Goal: Information Seeking & Learning: Learn about a topic

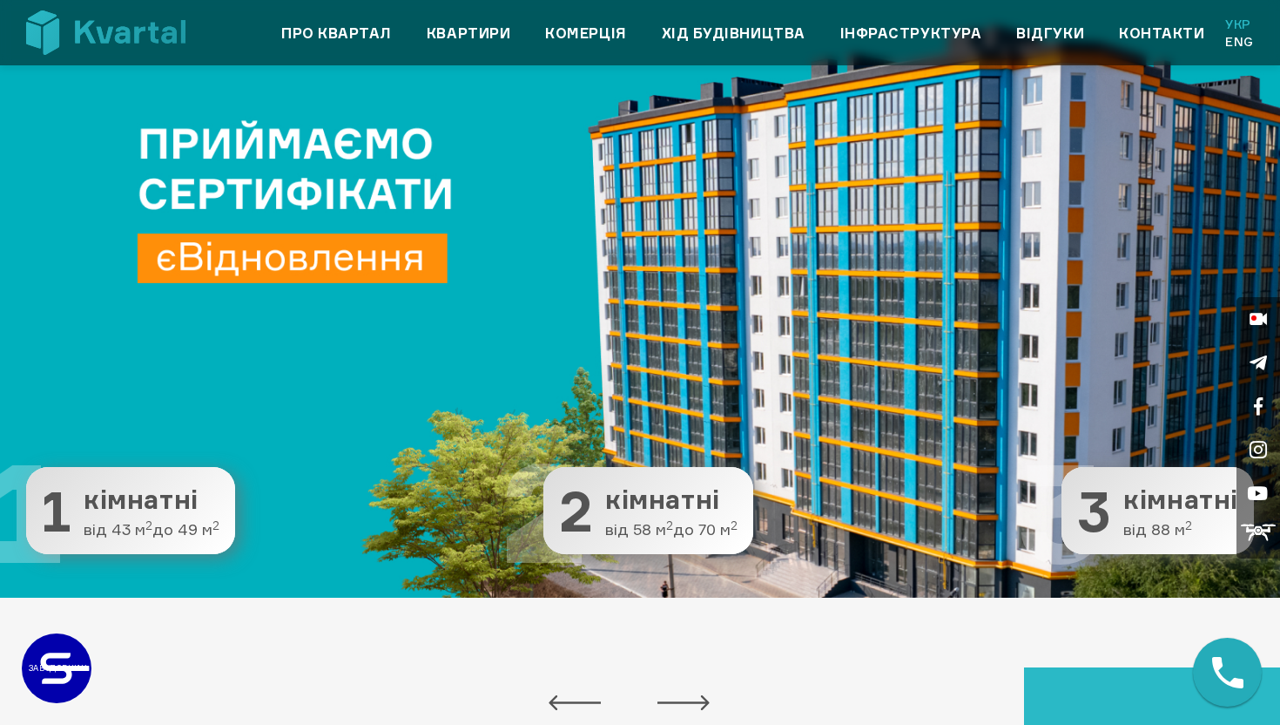
scroll to position [120, 0]
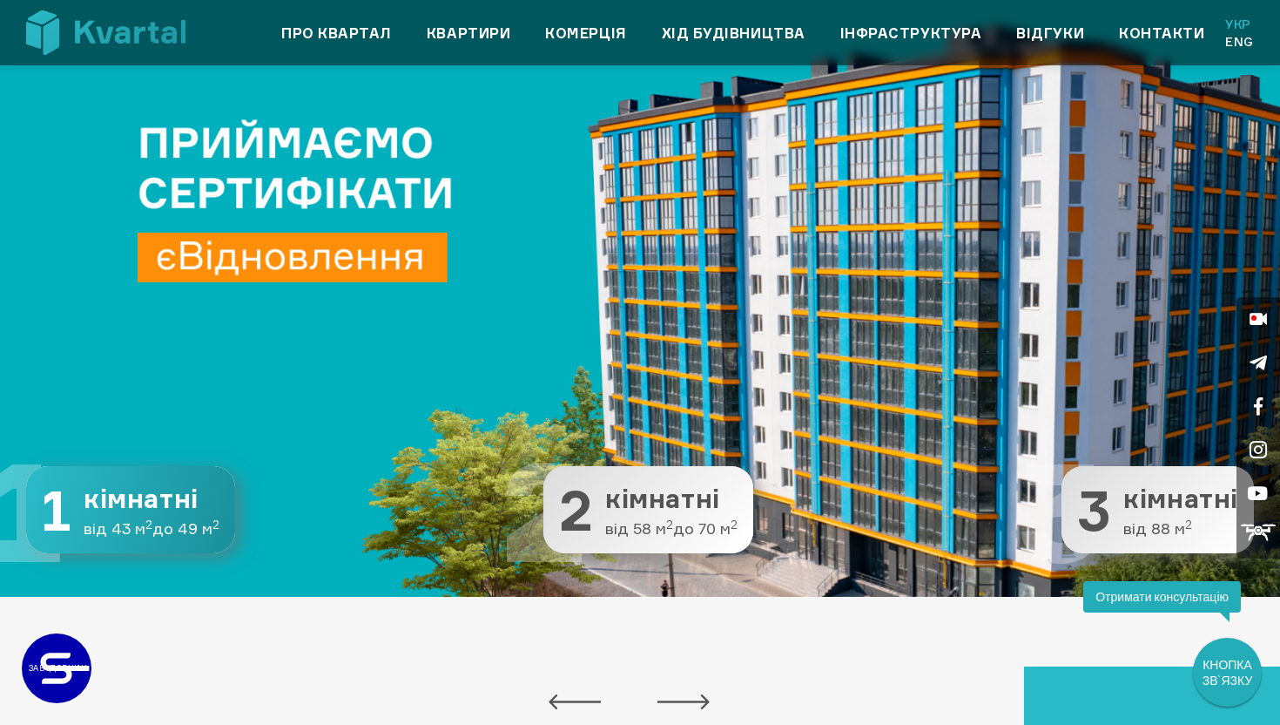
click at [172, 517] on button "1 1 кімнатні від 43 м 2 до 49 м 2" at bounding box center [130, 509] width 209 height 87
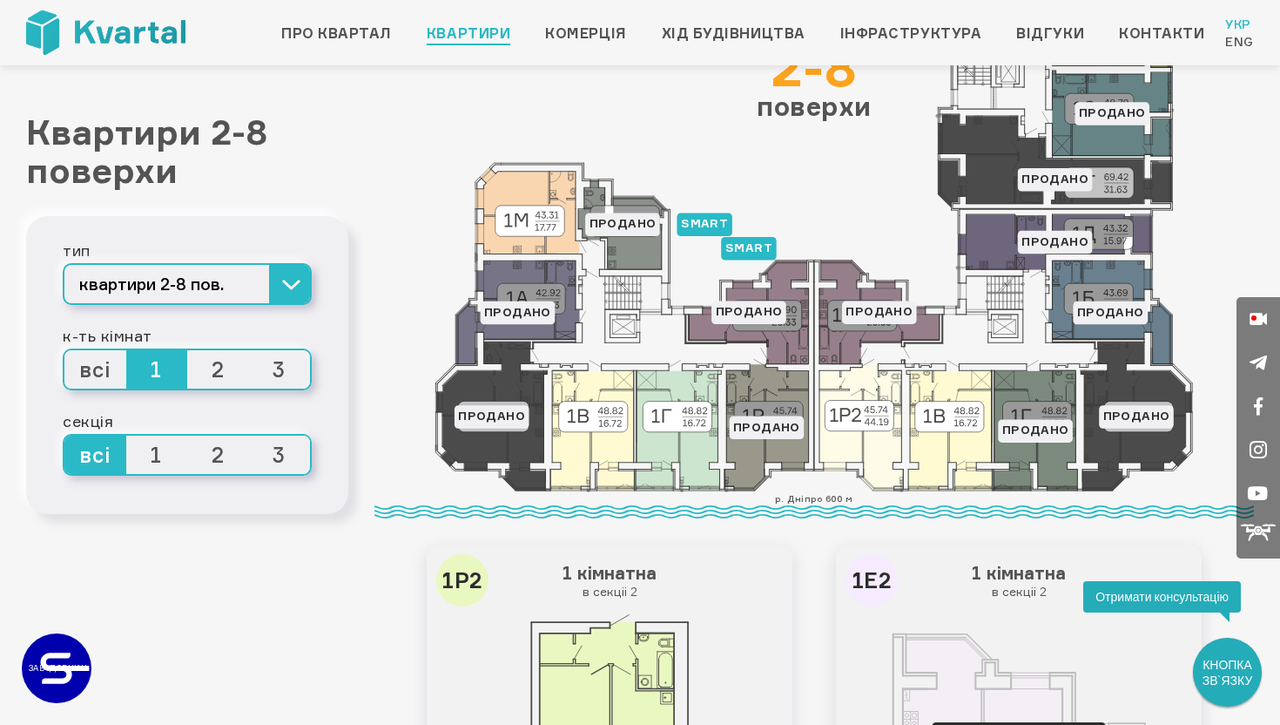
scroll to position [201, 0]
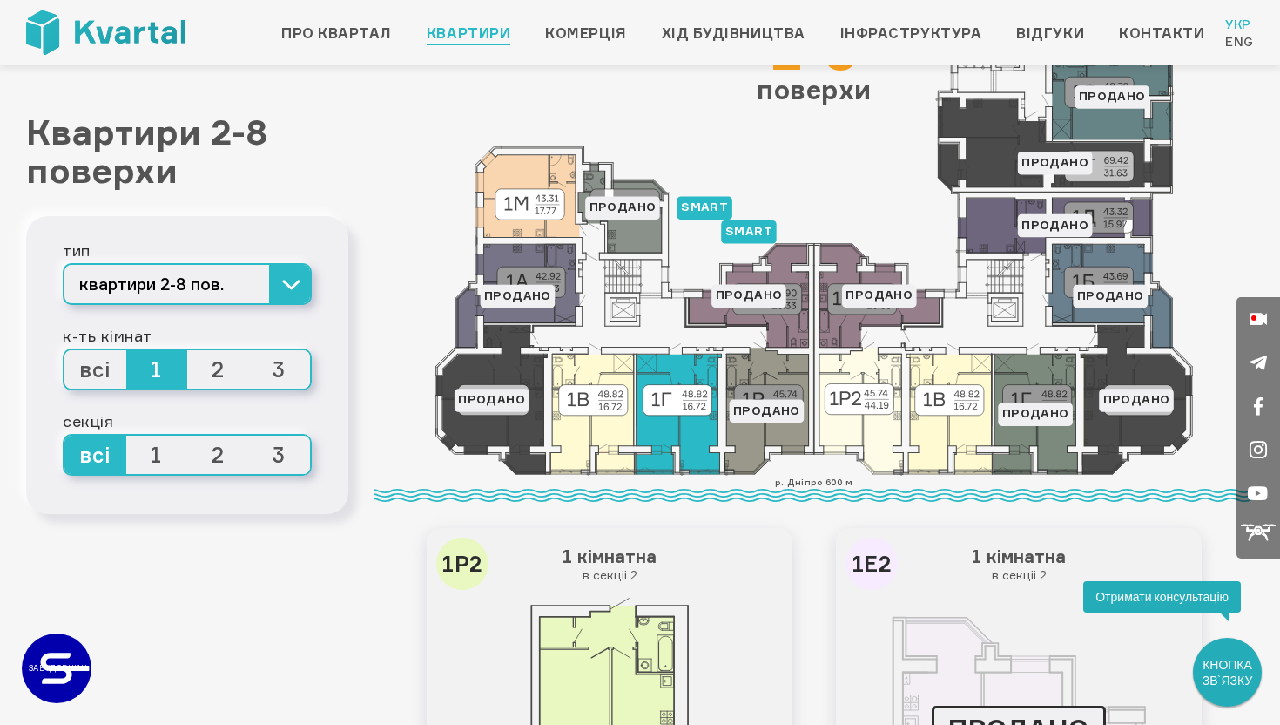
click at [697, 432] on icon at bounding box center [678, 414] width 85 height 120
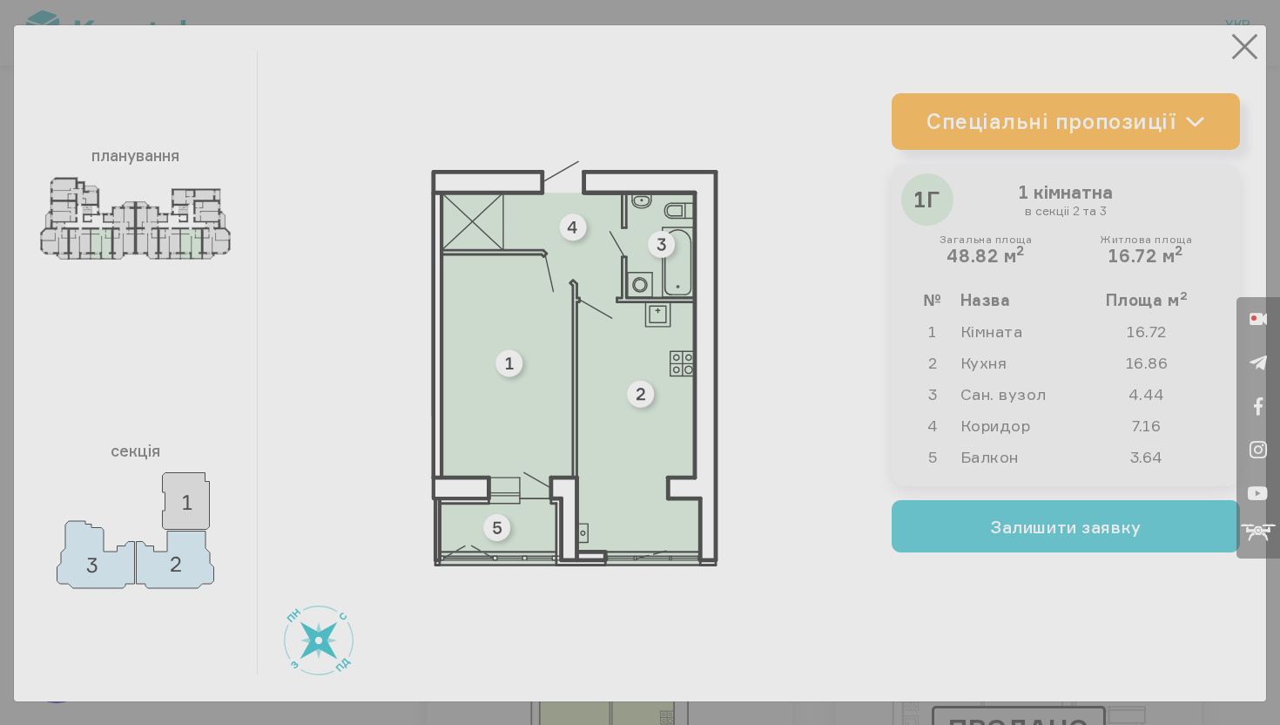
type input "+380"
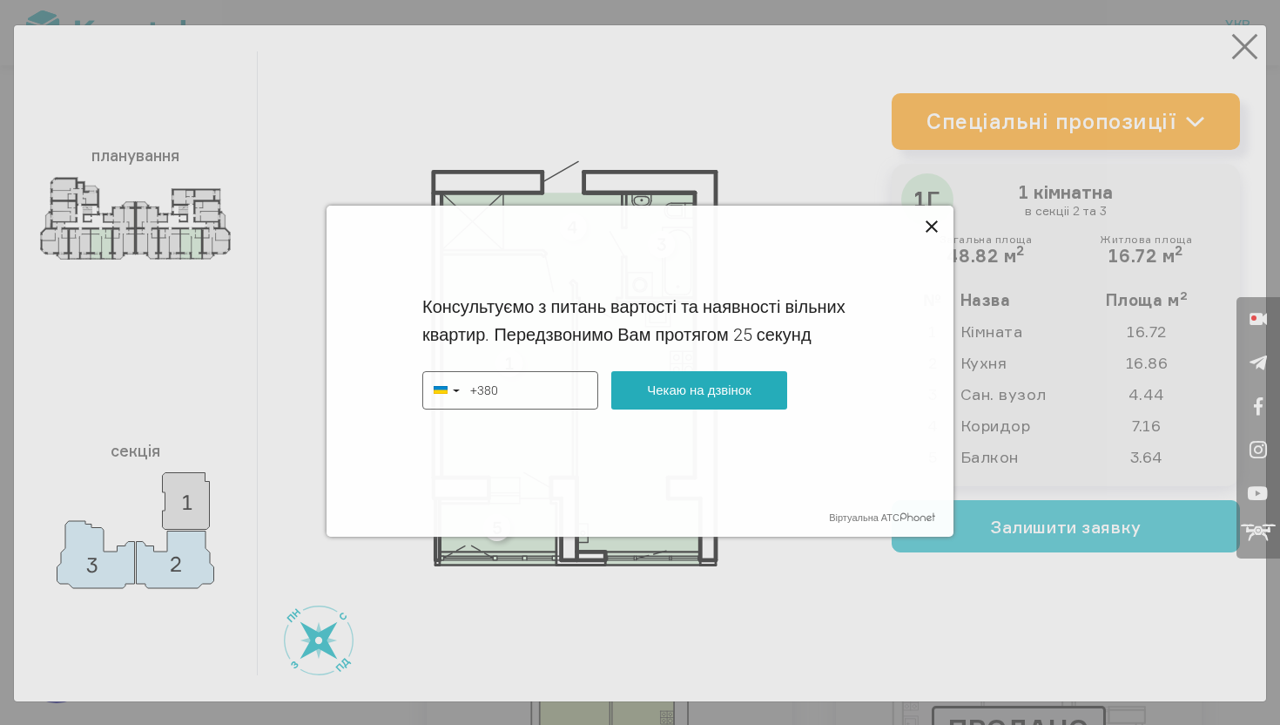
click at [928, 223] on icon at bounding box center [932, 226] width 12 height 12
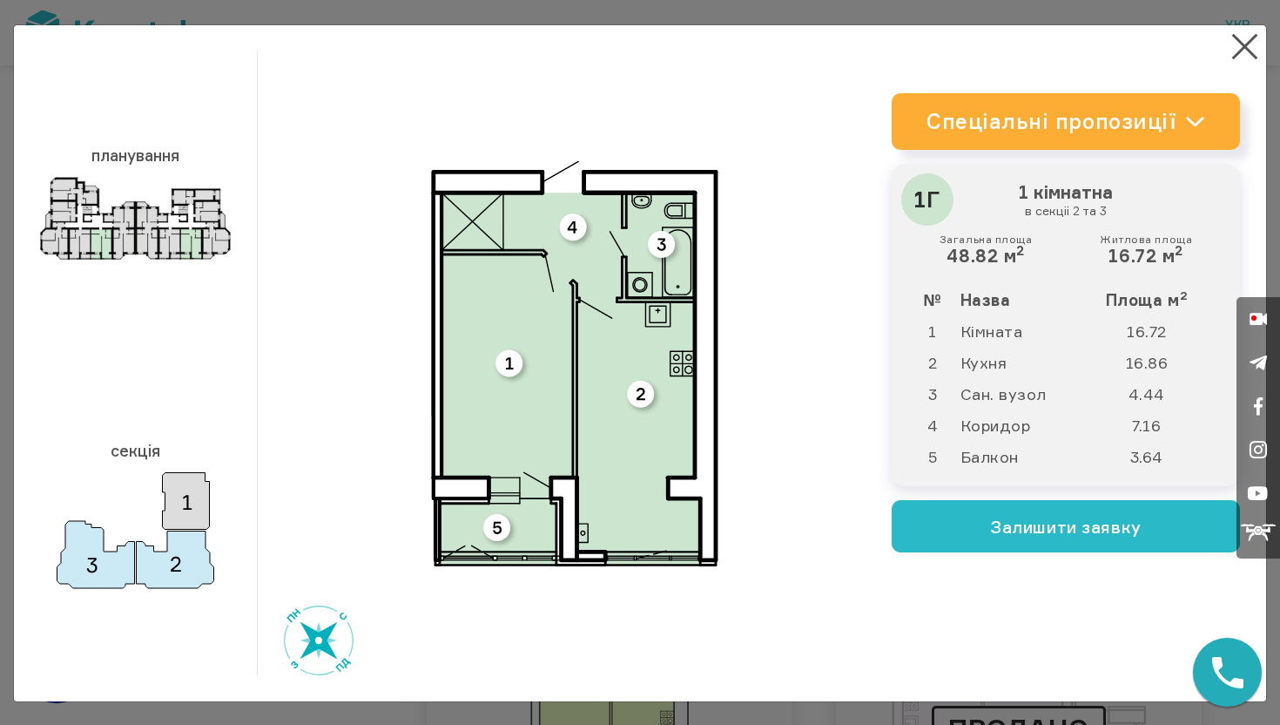
click at [1054, 93] on link "Спеціальні пропозиції" at bounding box center [1066, 121] width 348 height 57
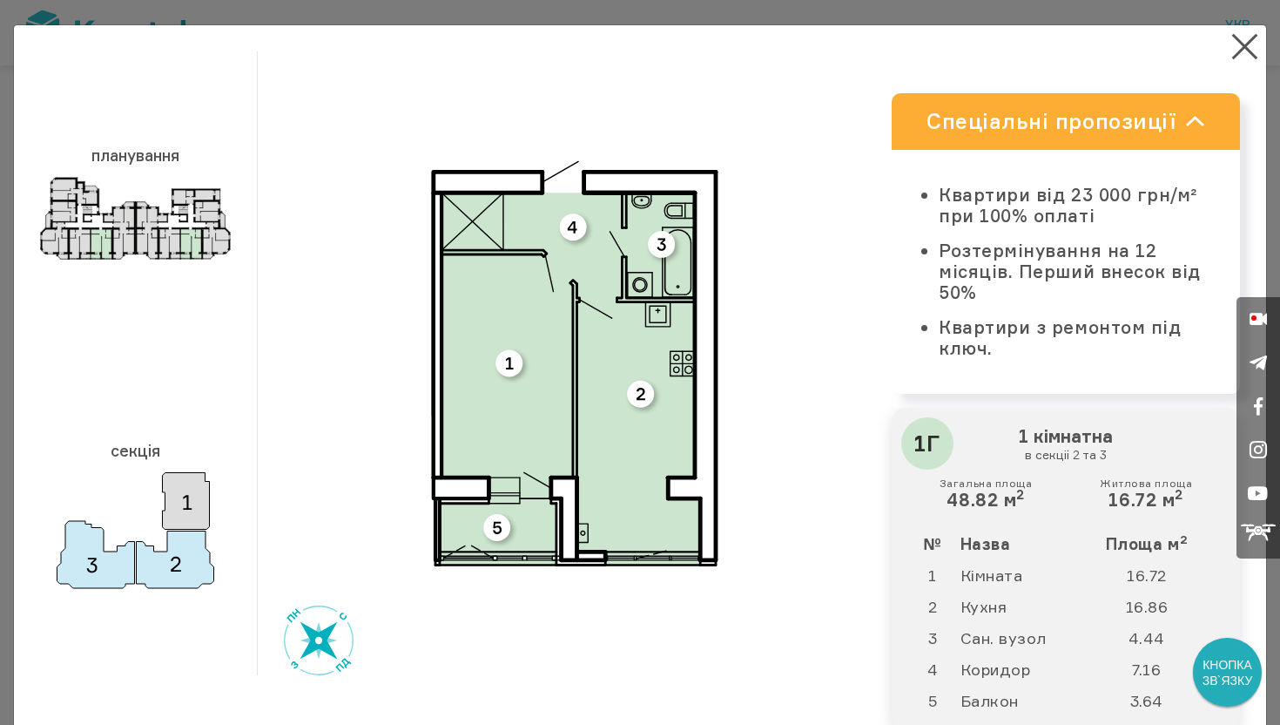
click at [1040, 109] on link "Спеціальні пропозиції" at bounding box center [1066, 121] width 348 height 57
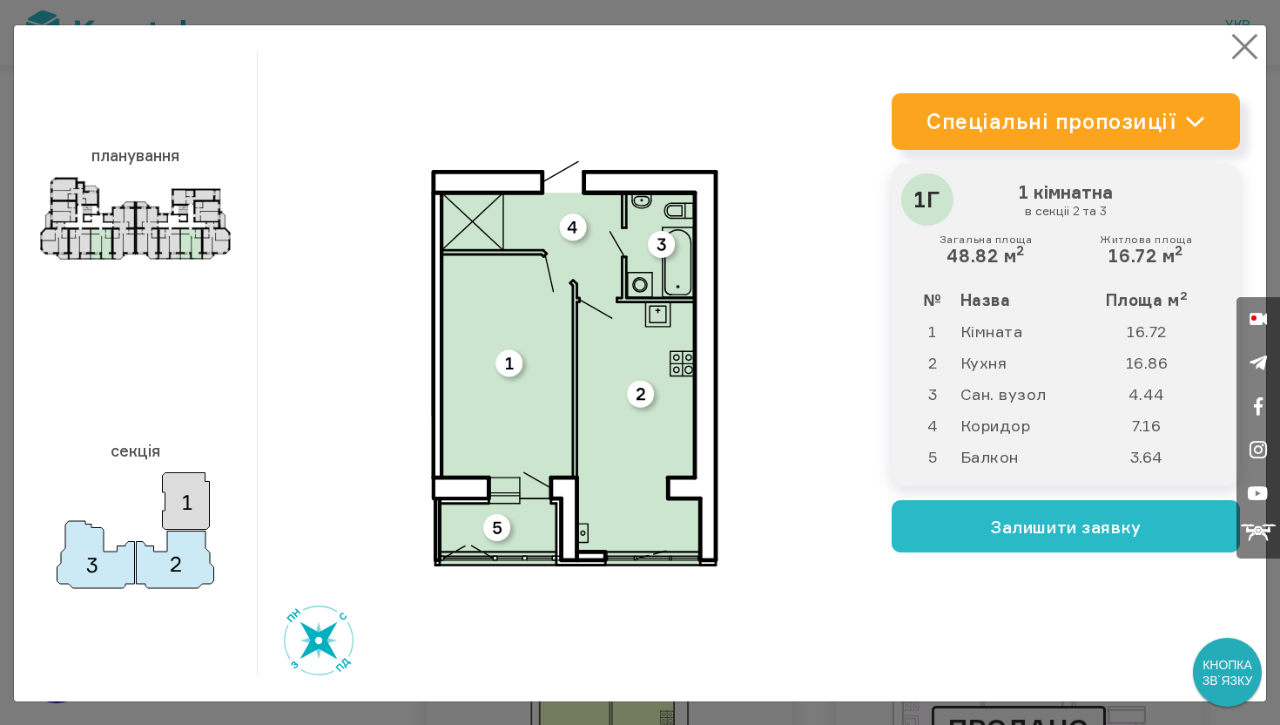
click at [1241, 44] on button "×" at bounding box center [1245, 47] width 34 height 34
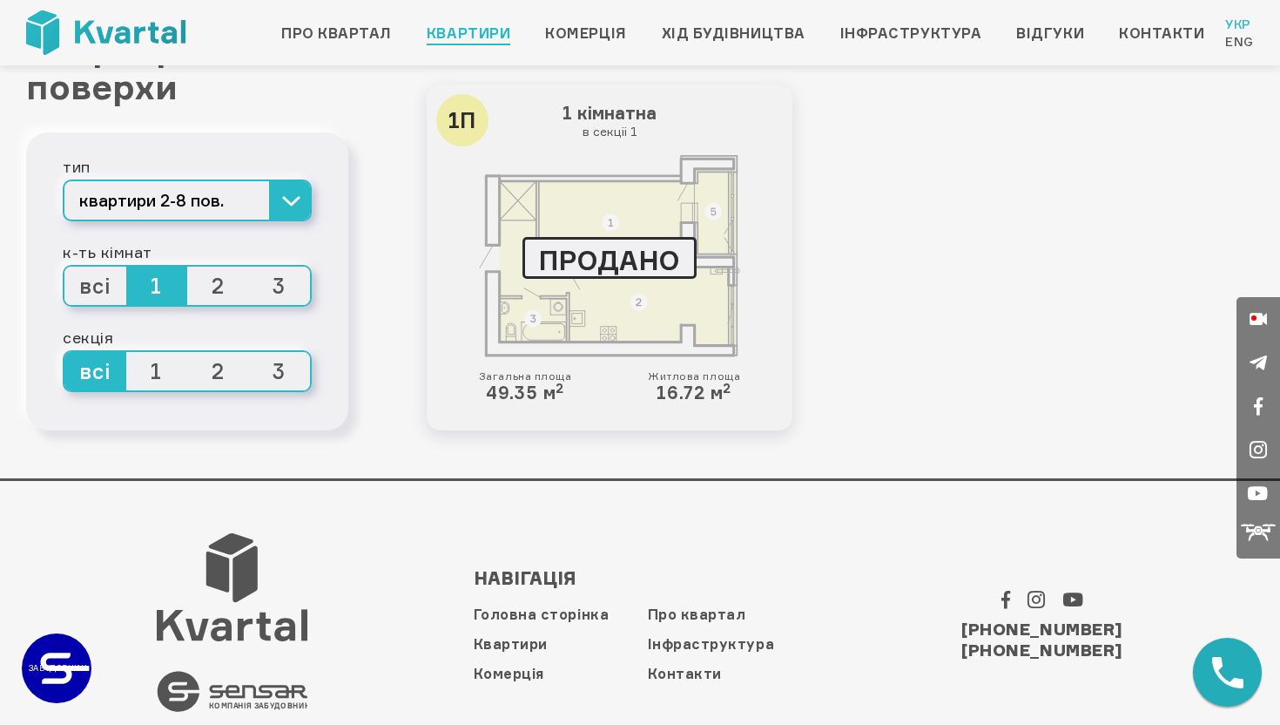
scroll to position [3659, 0]
